Goal: Use online tool/utility: Utilize a website feature to perform a specific function

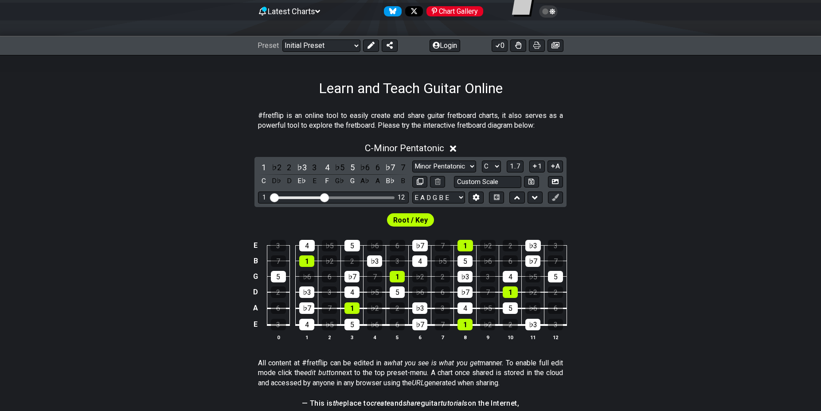
scroll to position [90, 0]
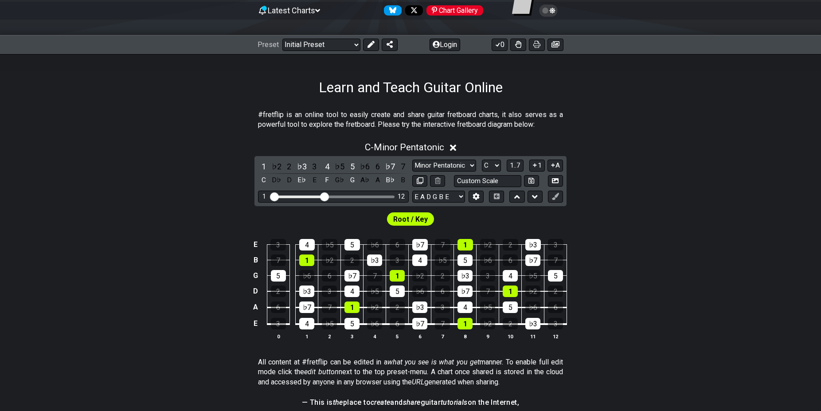
click at [454, 144] on icon at bounding box center [453, 147] width 7 height 9
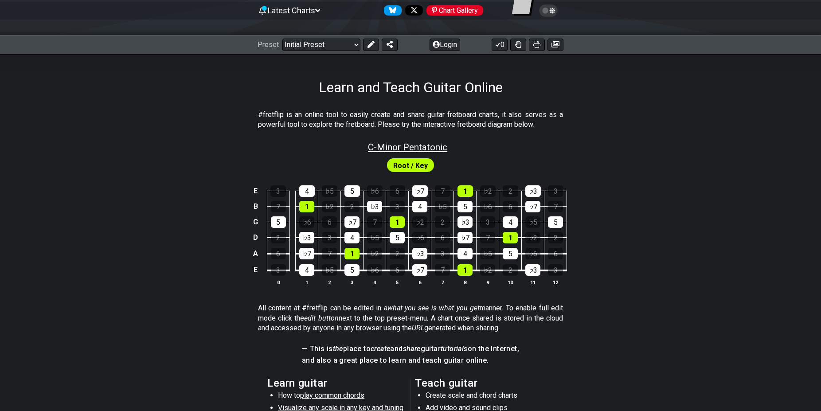
click at [405, 147] on span "C - Minor Pentatonic" at bounding box center [407, 147] width 79 height 11
select select "C"
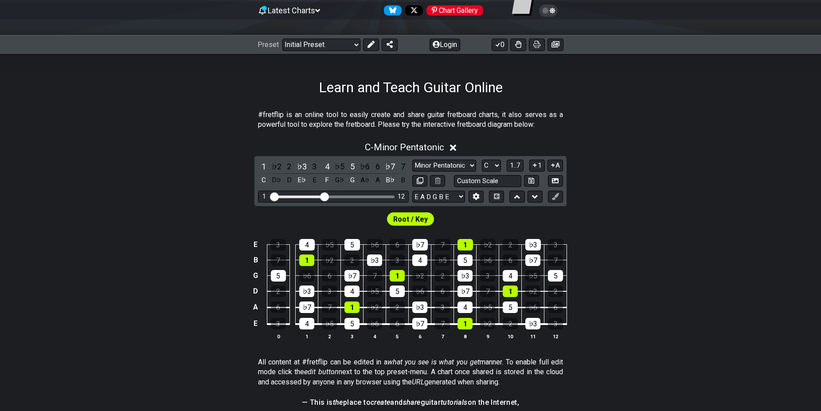
click at [455, 145] on icon at bounding box center [453, 147] width 7 height 9
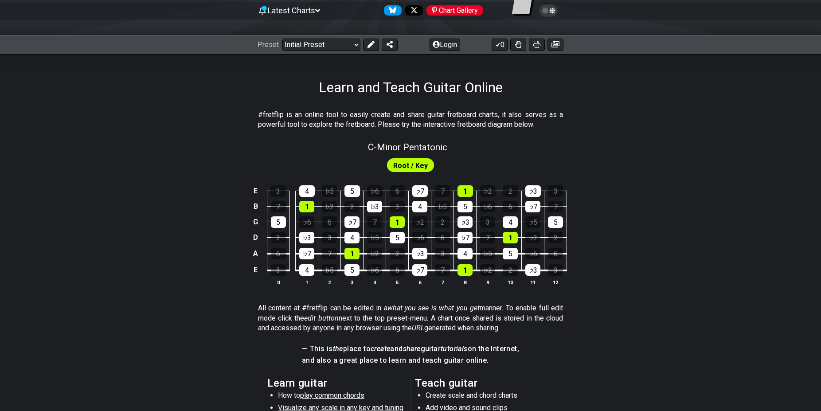
click at [410, 167] on span "Root / Key" at bounding box center [410, 165] width 35 height 13
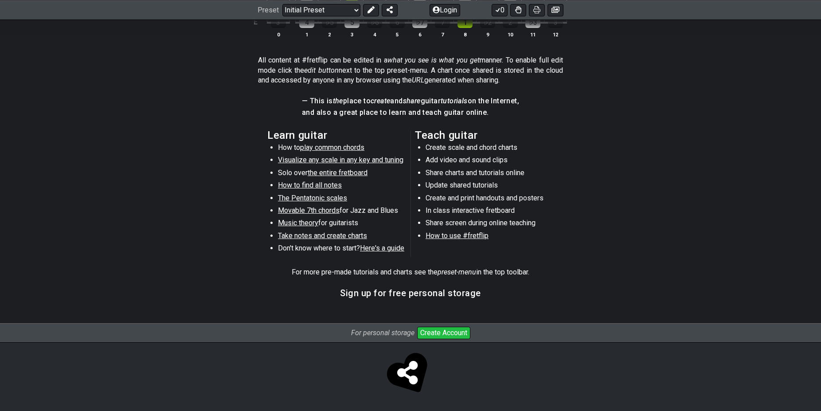
scroll to position [159, 0]
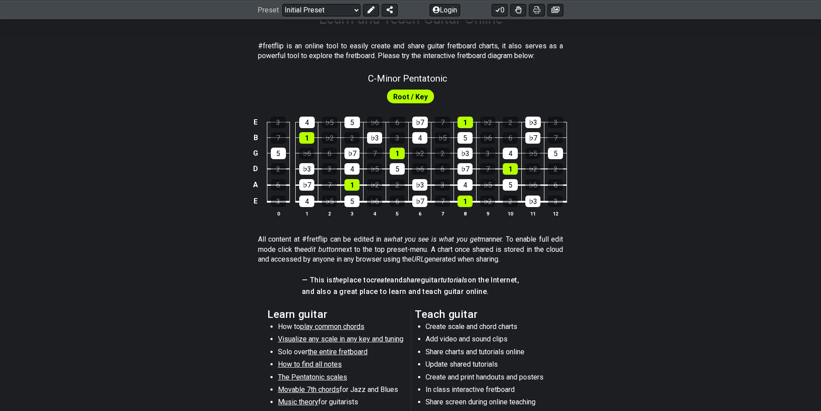
click at [306, 115] on td "4" at bounding box center [307, 115] width 23 height 16
click at [306, 119] on div "4" at bounding box center [307, 123] width 16 height 12
click at [310, 136] on div "1" at bounding box center [306, 138] width 15 height 12
click at [307, 162] on td "♭3" at bounding box center [307, 161] width 23 height 16
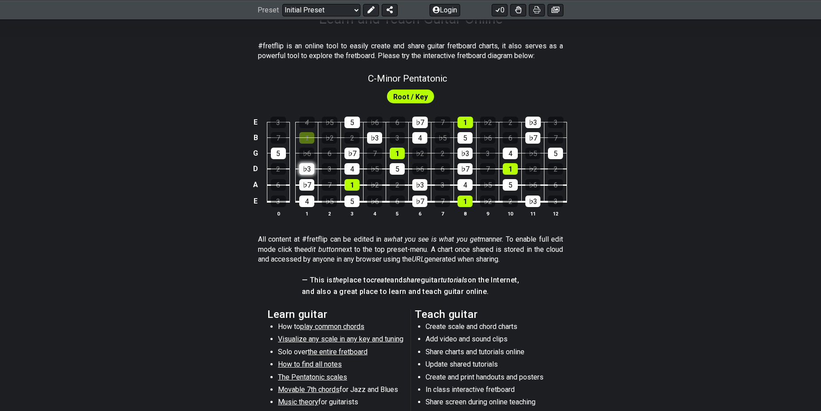
click at [307, 173] on div "♭3" at bounding box center [306, 169] width 15 height 12
click at [305, 141] on div "1" at bounding box center [306, 138] width 15 height 12
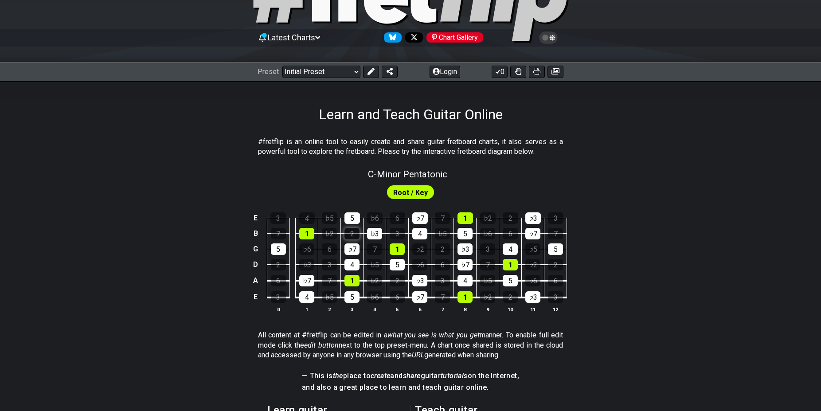
scroll to position [0, 0]
